Goal: Task Accomplishment & Management: Use online tool/utility

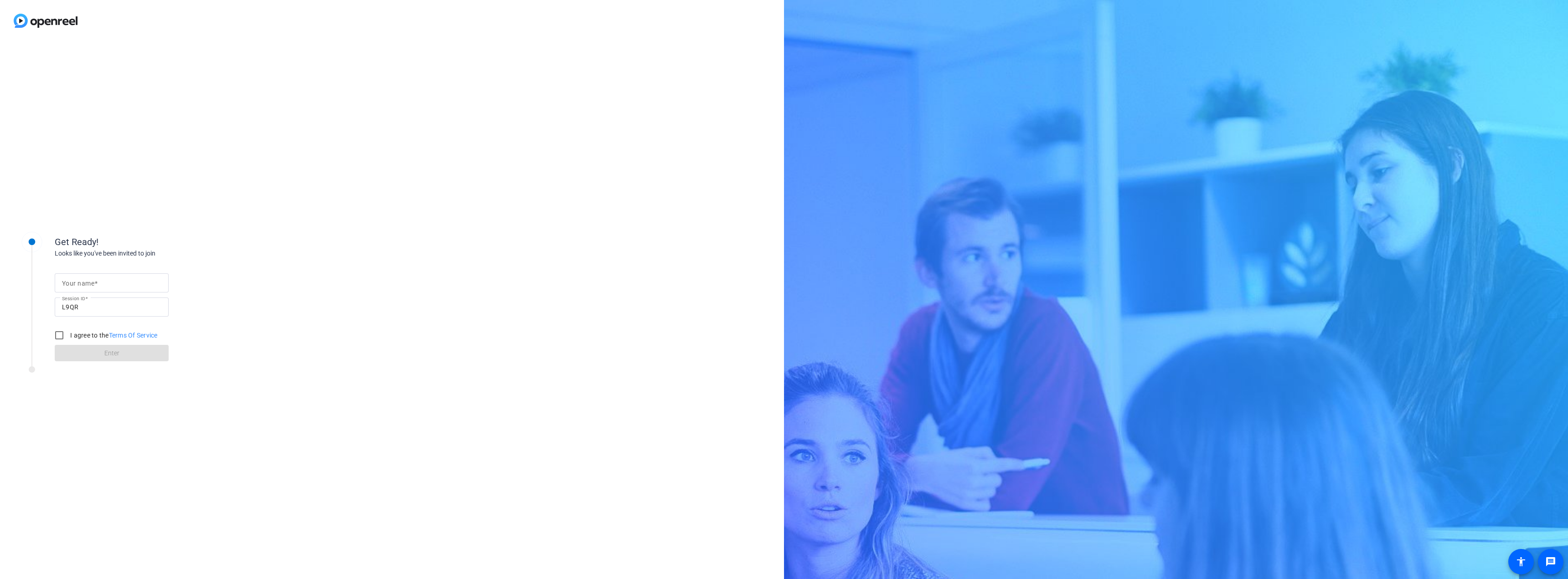
click at [87, 285] on mat-label "Your name" at bounding box center [78, 283] width 32 height 7
click at [87, 285] on input "Your name" at bounding box center [111, 283] width 99 height 11
type input "[PERSON_NAME]"
click at [59, 333] on input "I agree to the Terms Of Service" at bounding box center [59, 335] width 18 height 18
checkbox input "true"
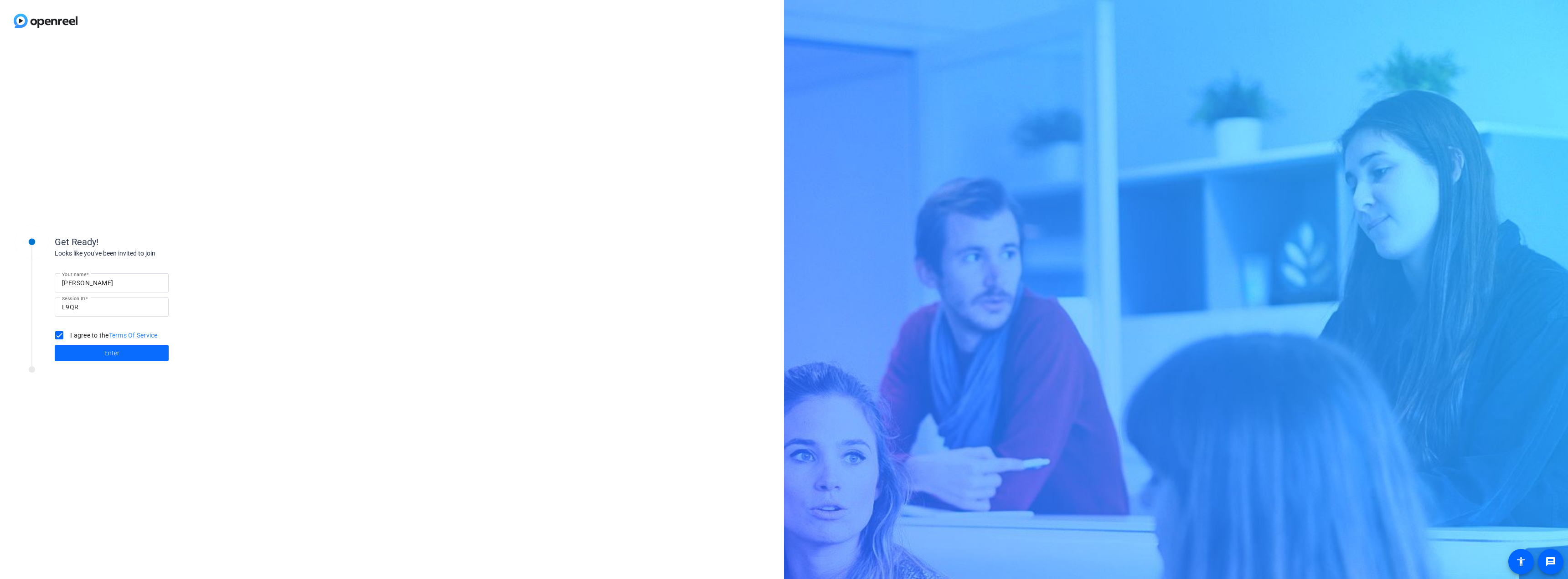
click at [78, 348] on span at bounding box center [111, 353] width 114 height 22
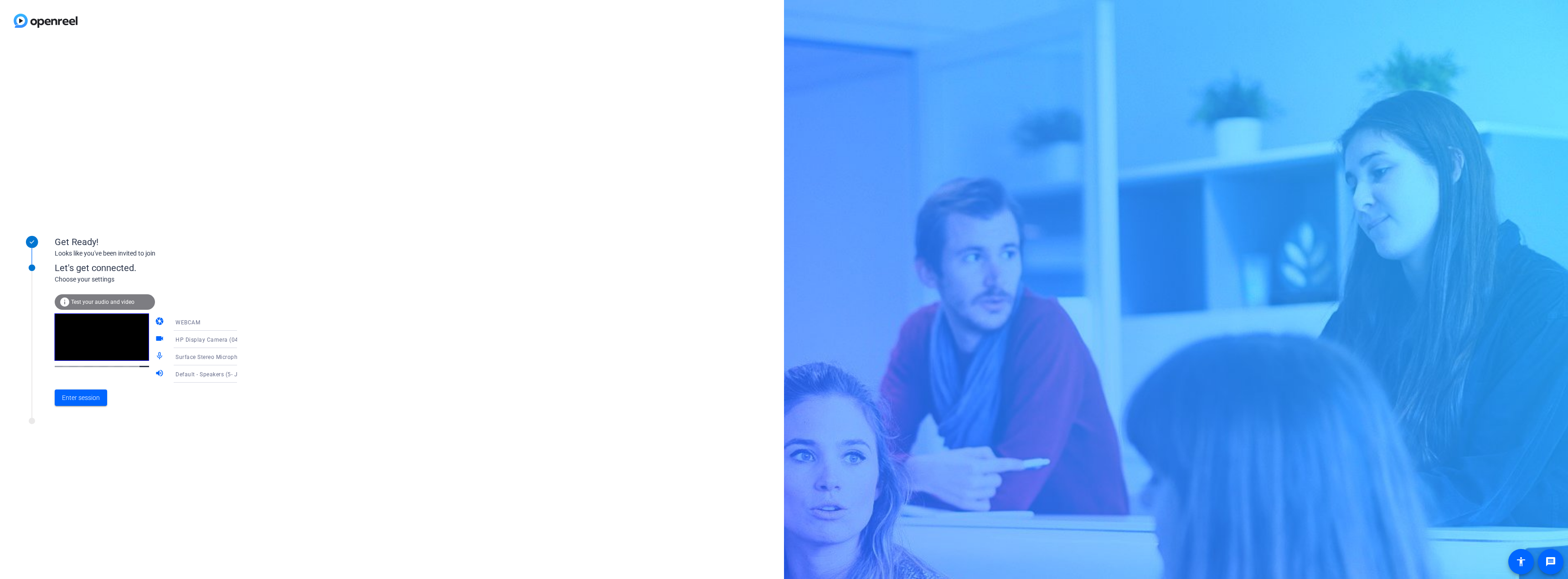
click at [240, 356] on icon at bounding box center [246, 356] width 11 height 11
click at [181, 443] on span "Microphone (5- Jabra SPEAK 510 USB)" at bounding box center [198, 449] width 71 height 22
click at [206, 376] on span "Default - Speakers (5- Jabra SPEAK 510 USB)" at bounding box center [236, 374] width 121 height 7
click at [178, 426] on span "Communications - Speakers (5- Jabra SPEAK 510 USB)" at bounding box center [198, 432] width 71 height 33
click at [70, 399] on span "Enter session" at bounding box center [81, 398] width 38 height 10
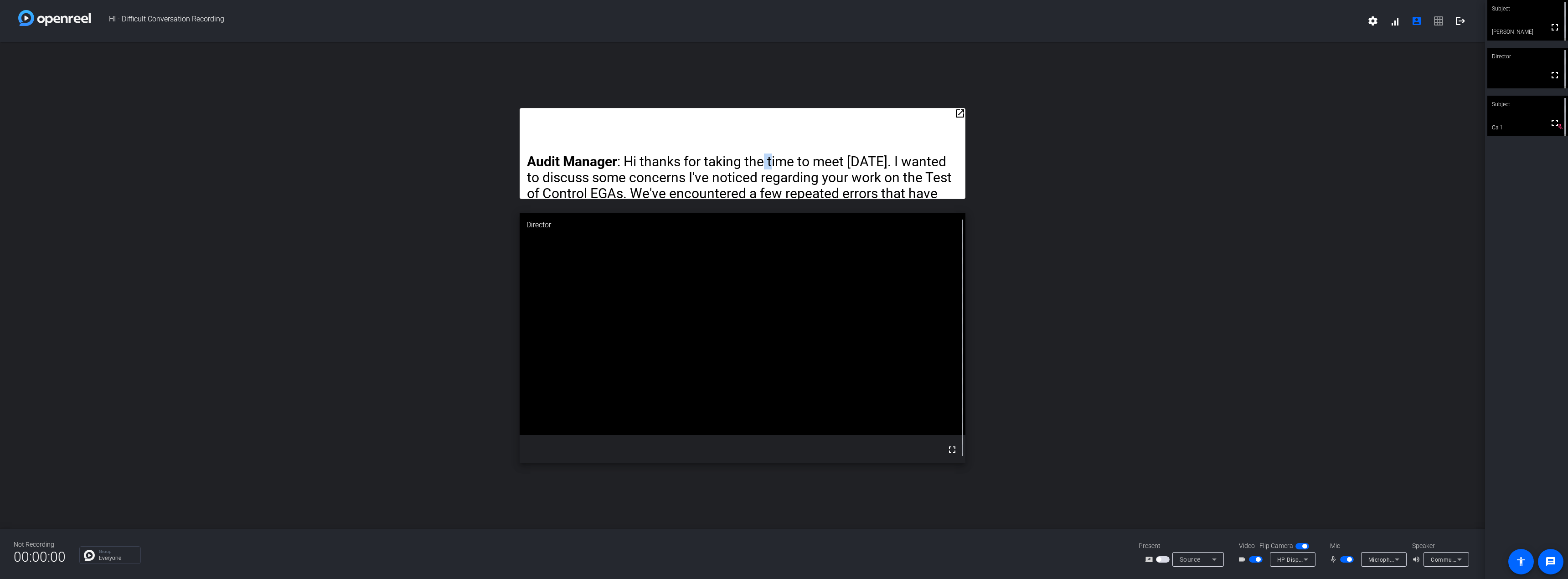
drag, startPoint x: 765, startPoint y: 125, endPoint x: 807, endPoint y: 113, distance: 43.7
click at [776, 97] on div "open_in_new Audit Manager : Hi thanks for taking the time to meet [DATE]. I wan…" at bounding box center [743, 285] width 1485 height 487
click at [836, 123] on div "Audit Manager : Hi thanks for taking the time to meet [DATE]. I wanted to discu…" at bounding box center [743, 153] width 446 height 91
drag, startPoint x: 750, startPoint y: 126, endPoint x: 807, endPoint y: 95, distance: 64.9
click at [807, 95] on div "open_in_new Audit Manager : Hi thanks for taking the time to meet [DATE]. I wan…" at bounding box center [743, 285] width 1485 height 487
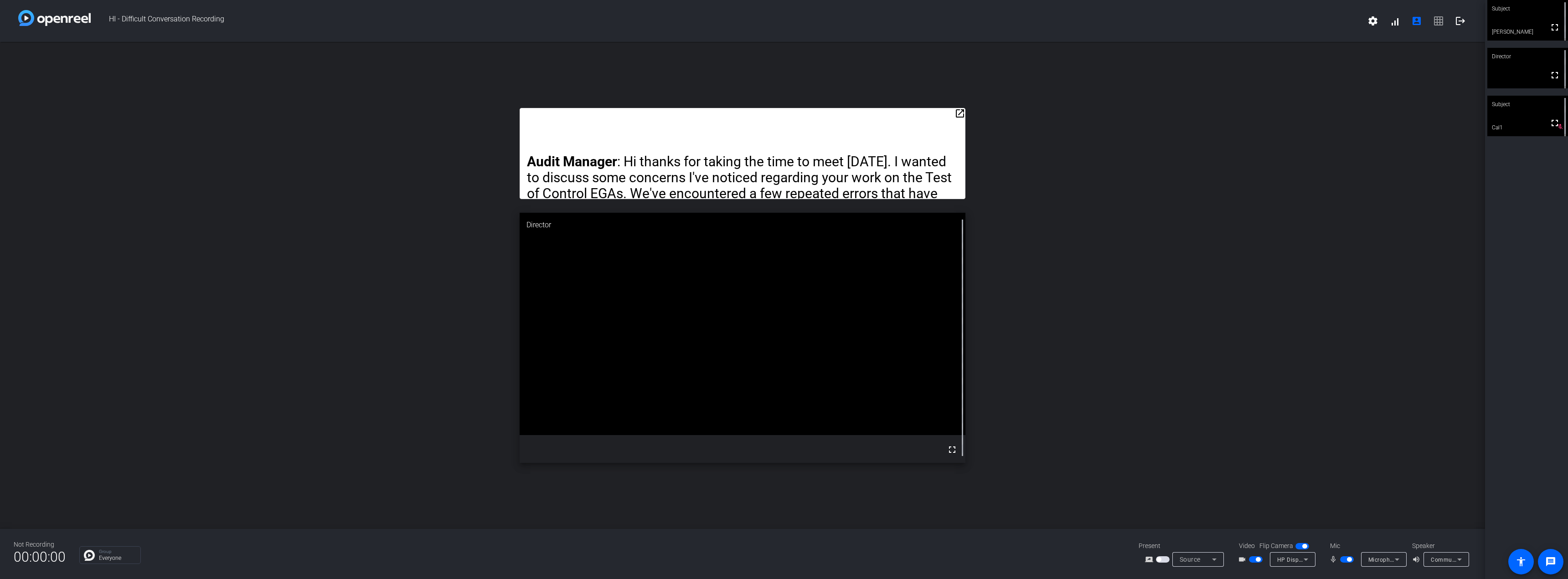
click at [965, 122] on div "Audit Manager : Hi thanks for taking the time to meet [DATE]. I wanted to discu…" at bounding box center [743, 153] width 446 height 91
click at [957, 116] on mat-icon "open_in_new" at bounding box center [960, 113] width 11 height 11
